Goal: Find specific page/section: Find specific page/section

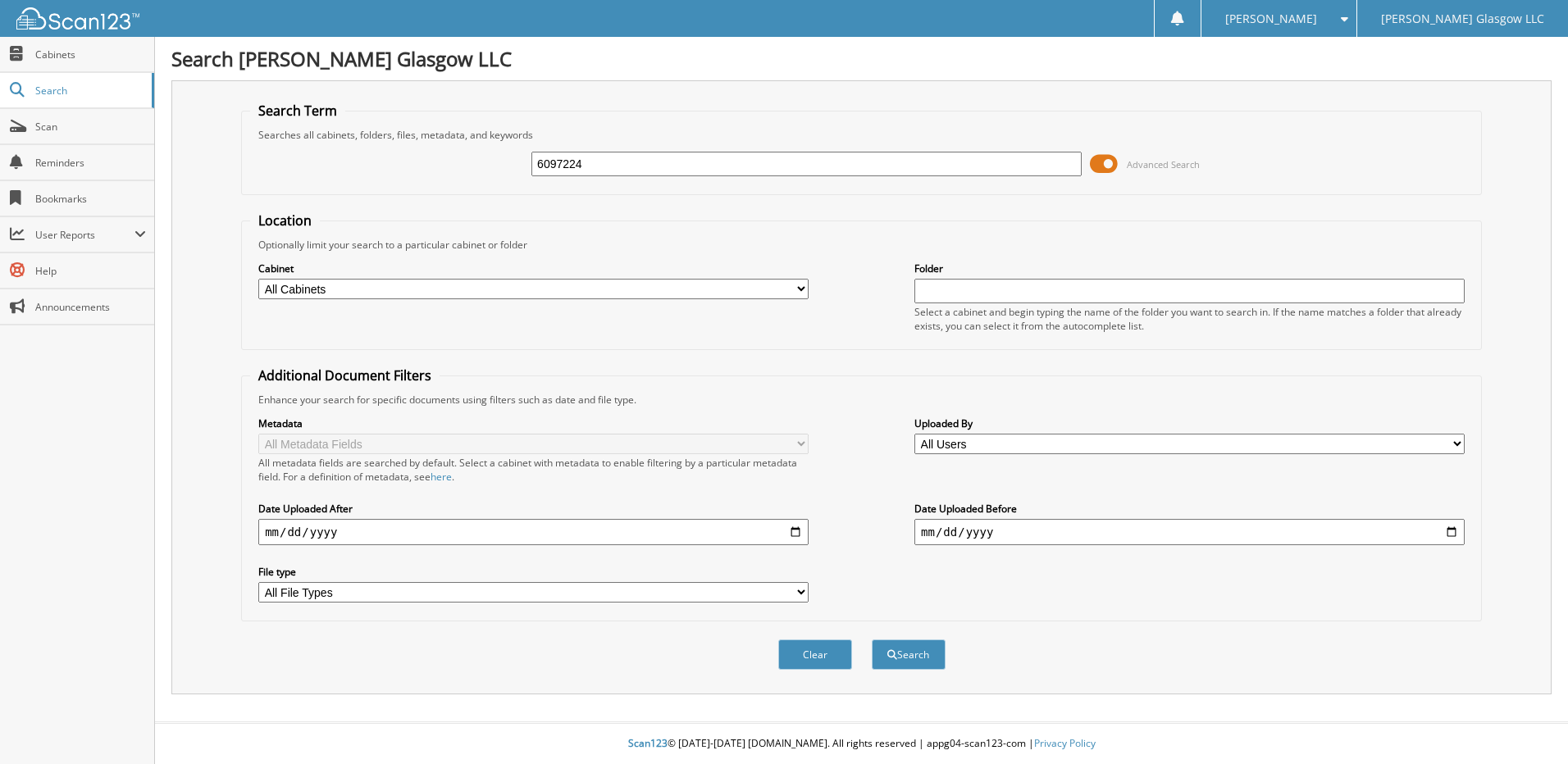
type input "6097224"
click at [872, 640] on button "Search" at bounding box center [908, 655] width 74 height 31
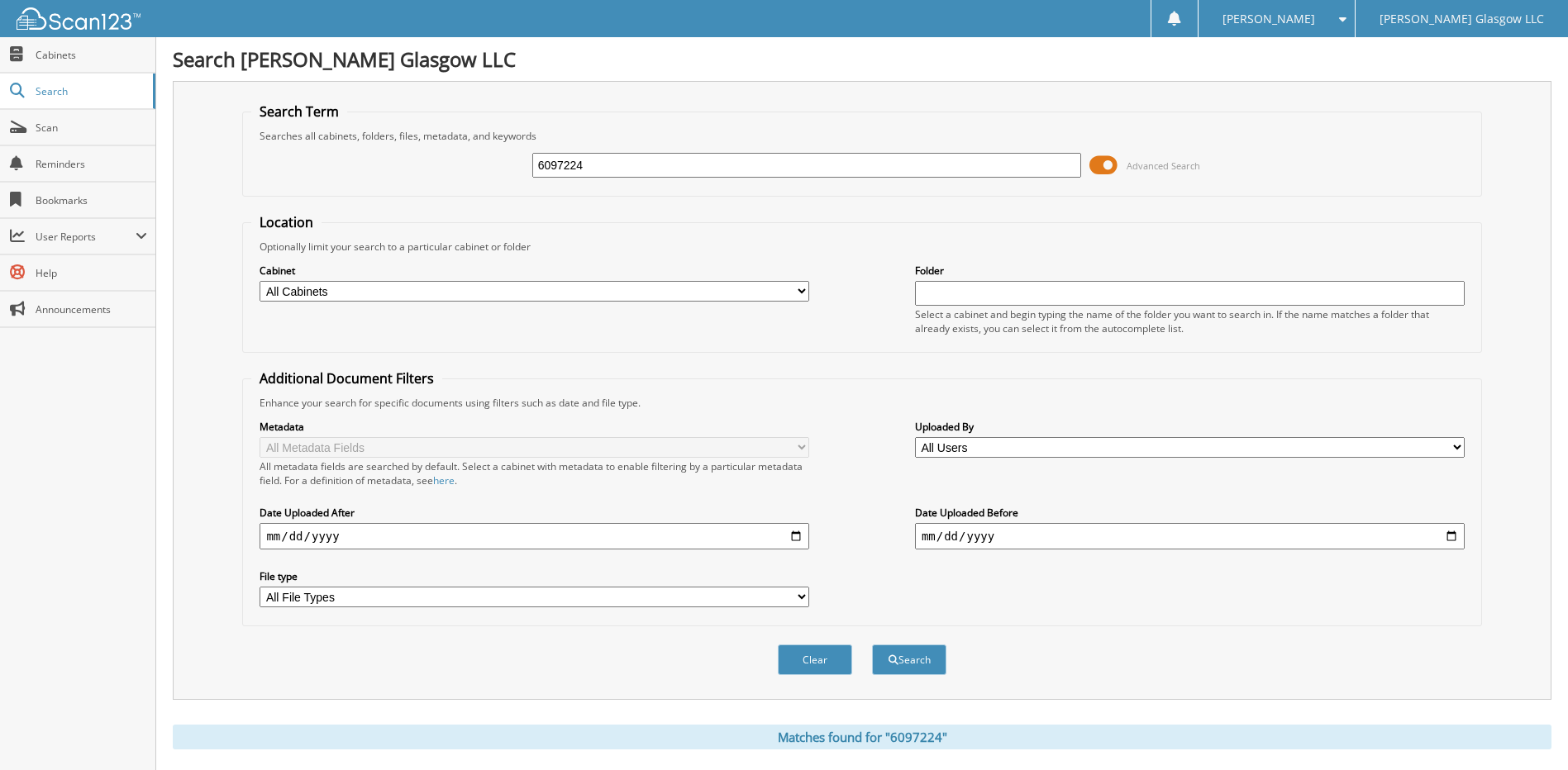
click at [1102, 169] on span at bounding box center [1103, 165] width 28 height 25
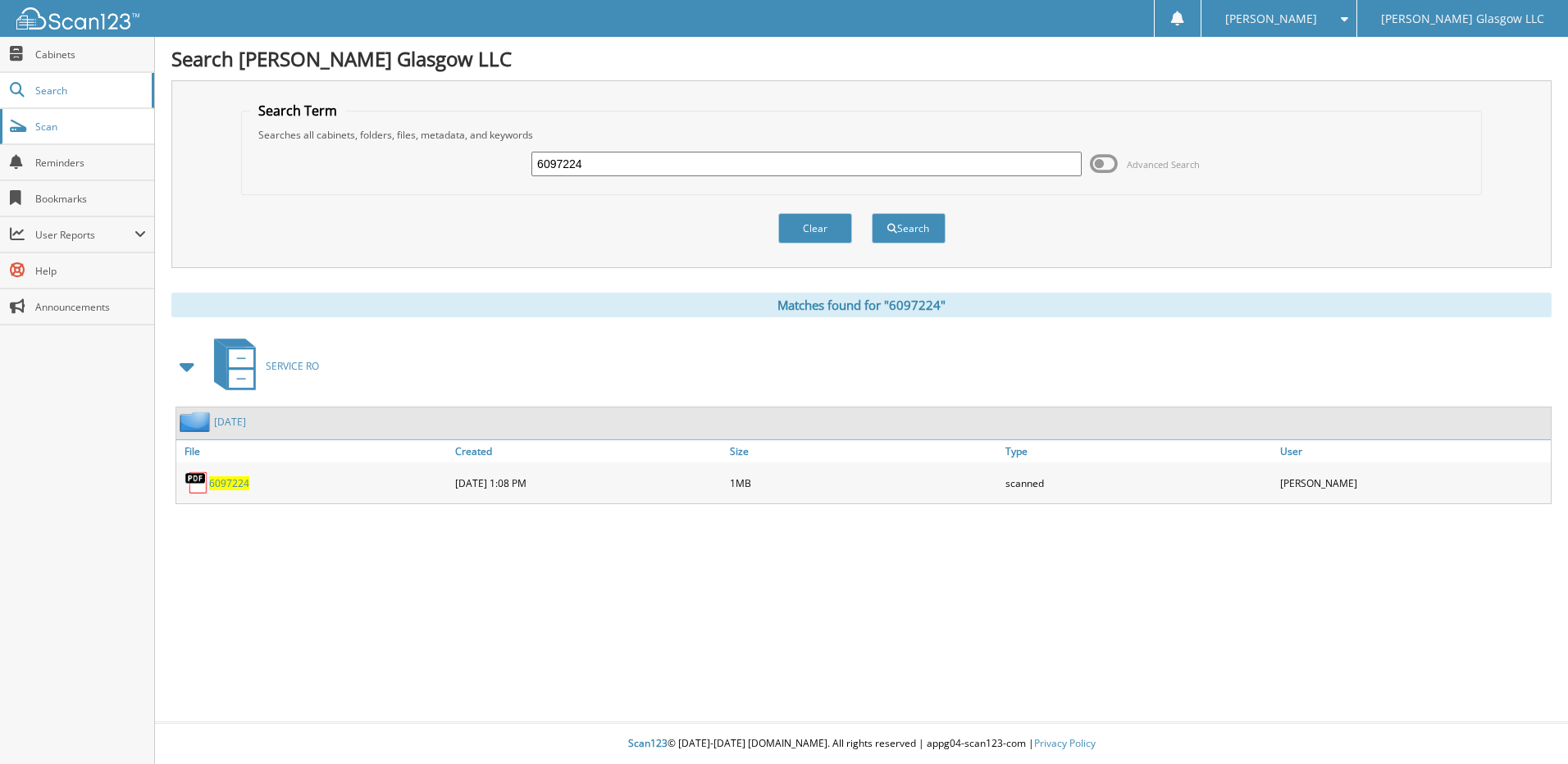
click at [105, 124] on span "Scan" at bounding box center [91, 126] width 111 height 14
